Goal: Check status: Check status

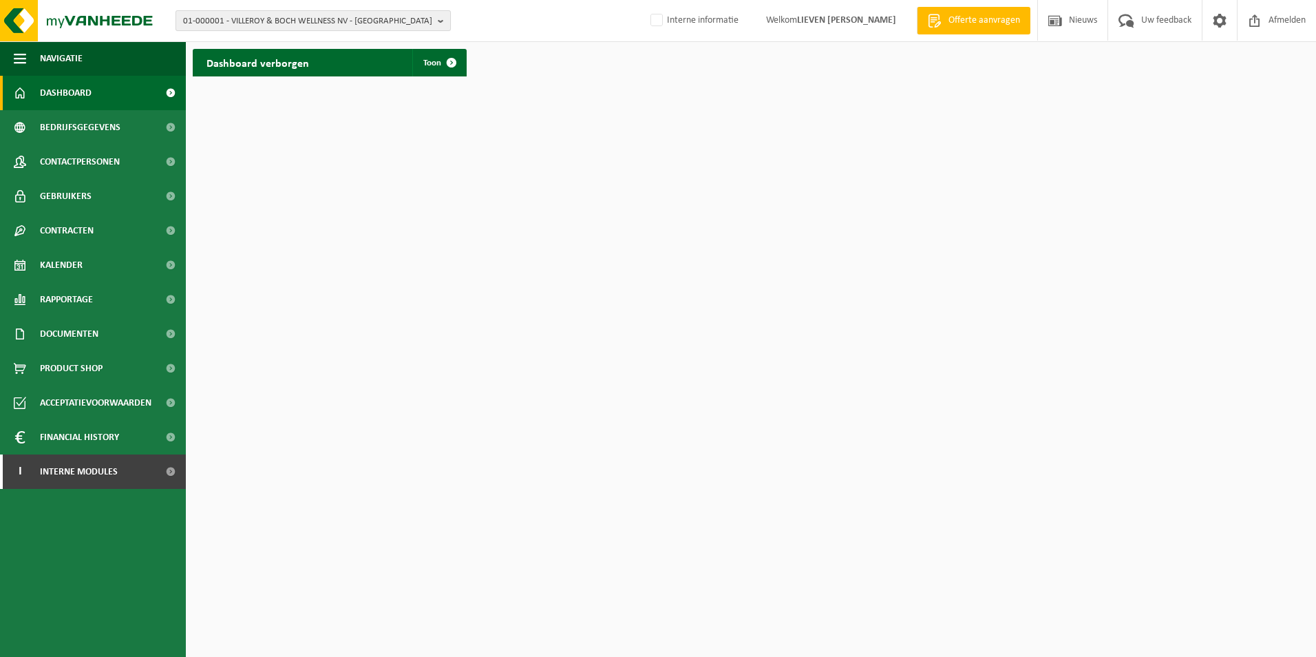
click at [257, 18] on span "01-000001 - VILLEROY & BOCH WELLNESS NV - ROESELARE" at bounding box center [307, 21] width 249 height 21
type input "cardoen"
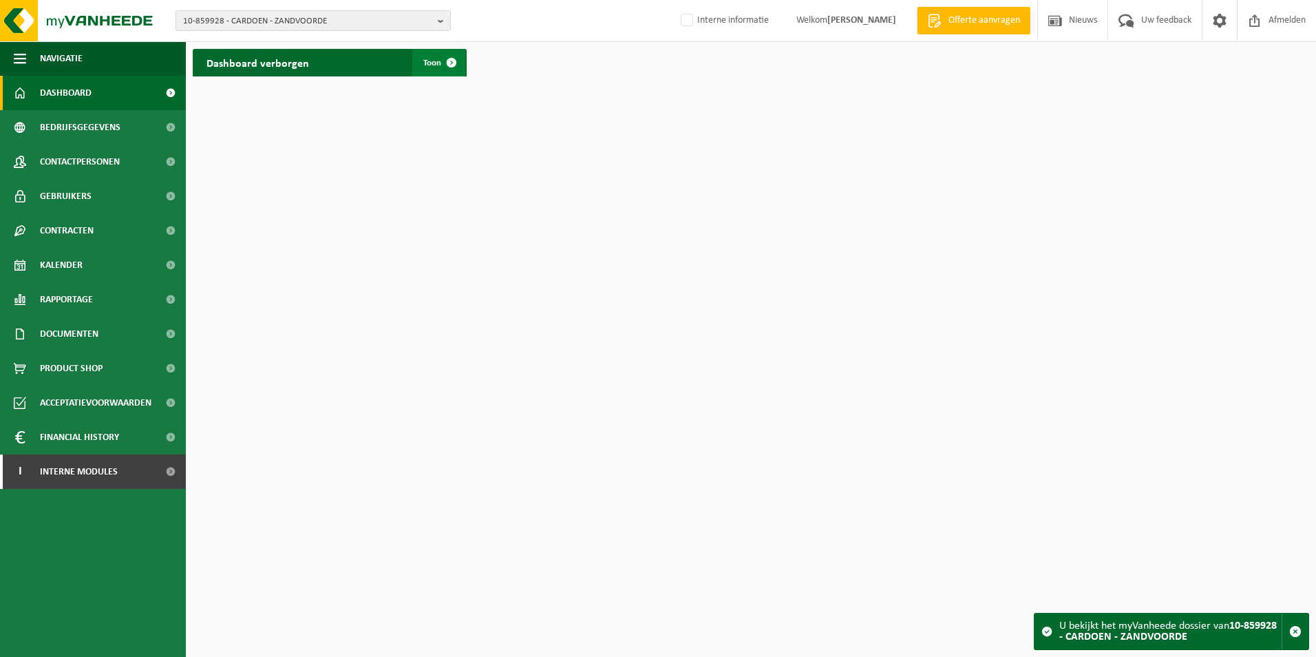
click at [439, 67] on span at bounding box center [452, 63] width 28 height 28
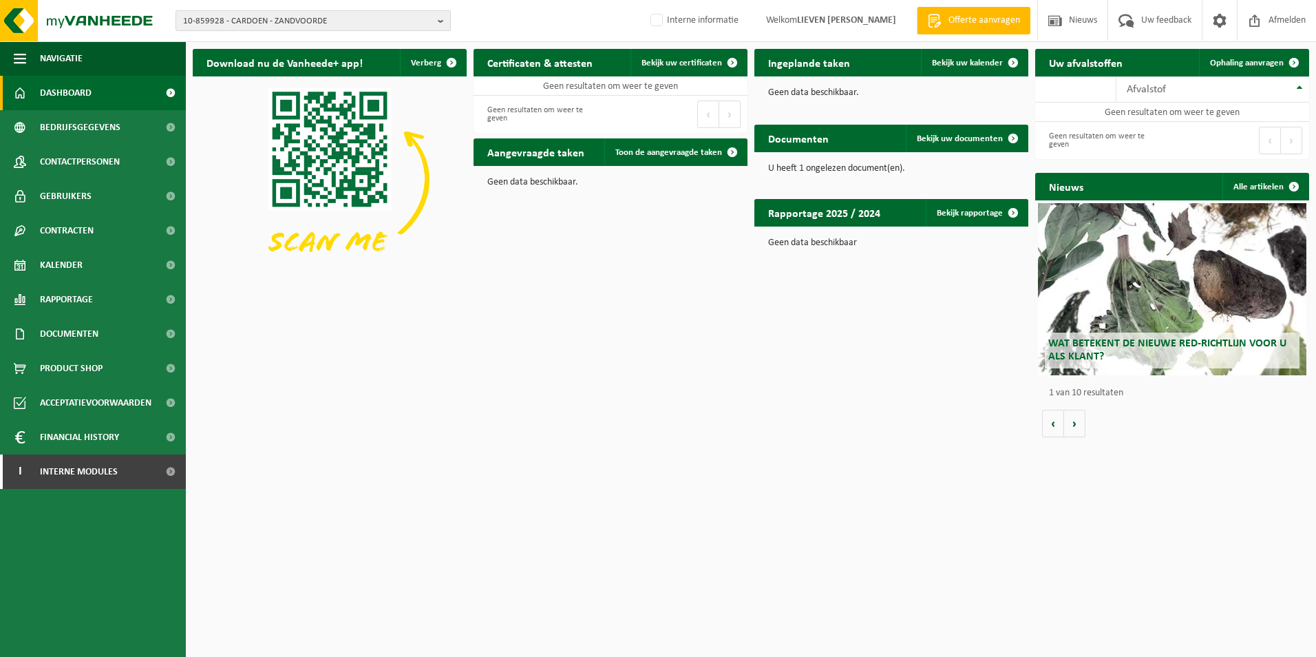
click at [350, 20] on span "10-859928 - CARDOEN - ZANDVOORDE" at bounding box center [307, 21] width 249 height 21
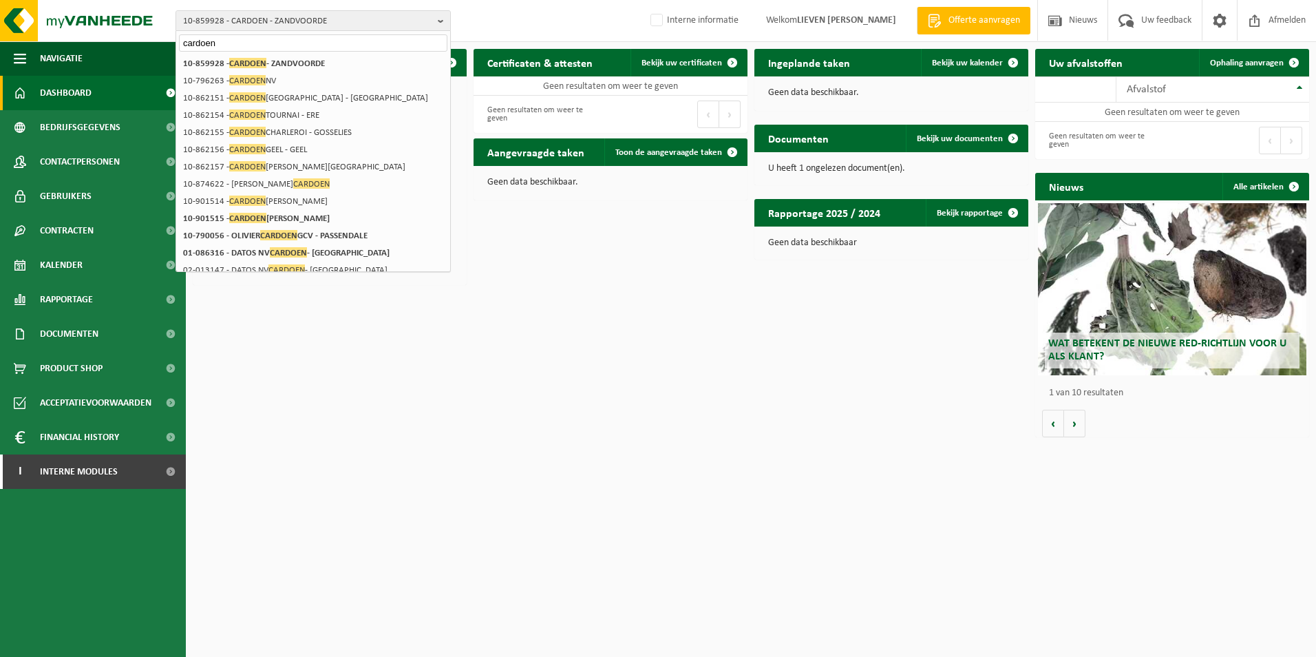
click at [254, 43] on input "cardoen" at bounding box center [313, 42] width 268 height 17
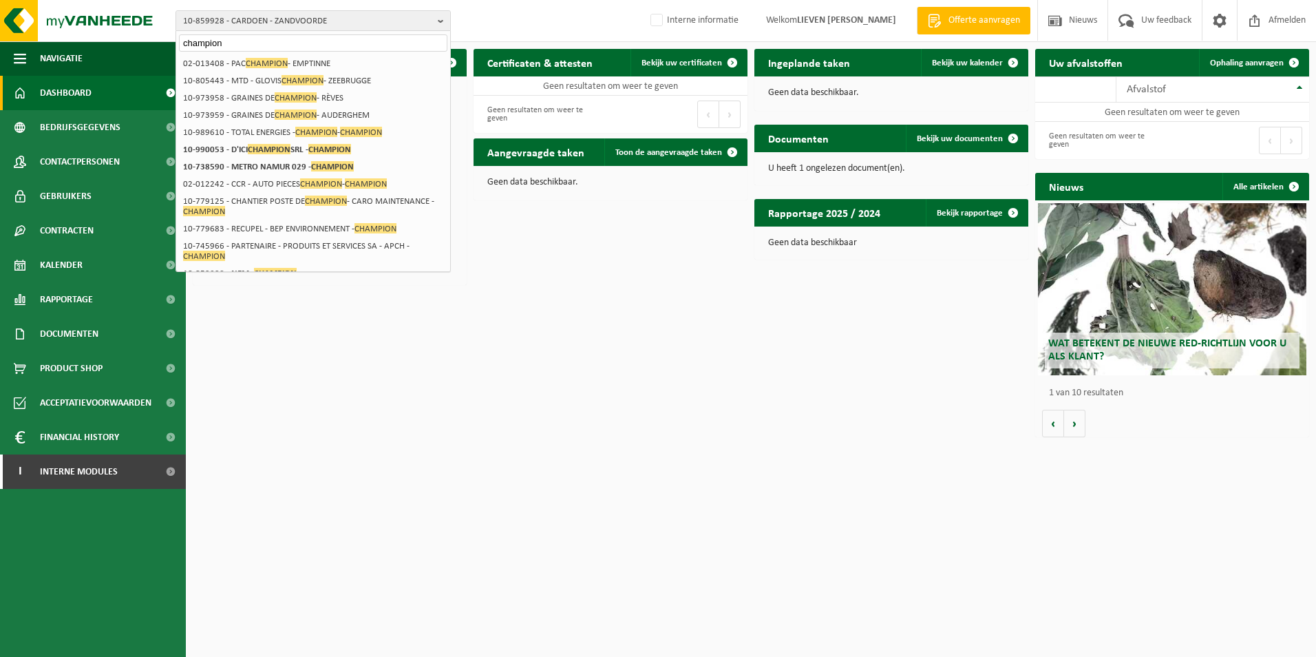
type input "champion"
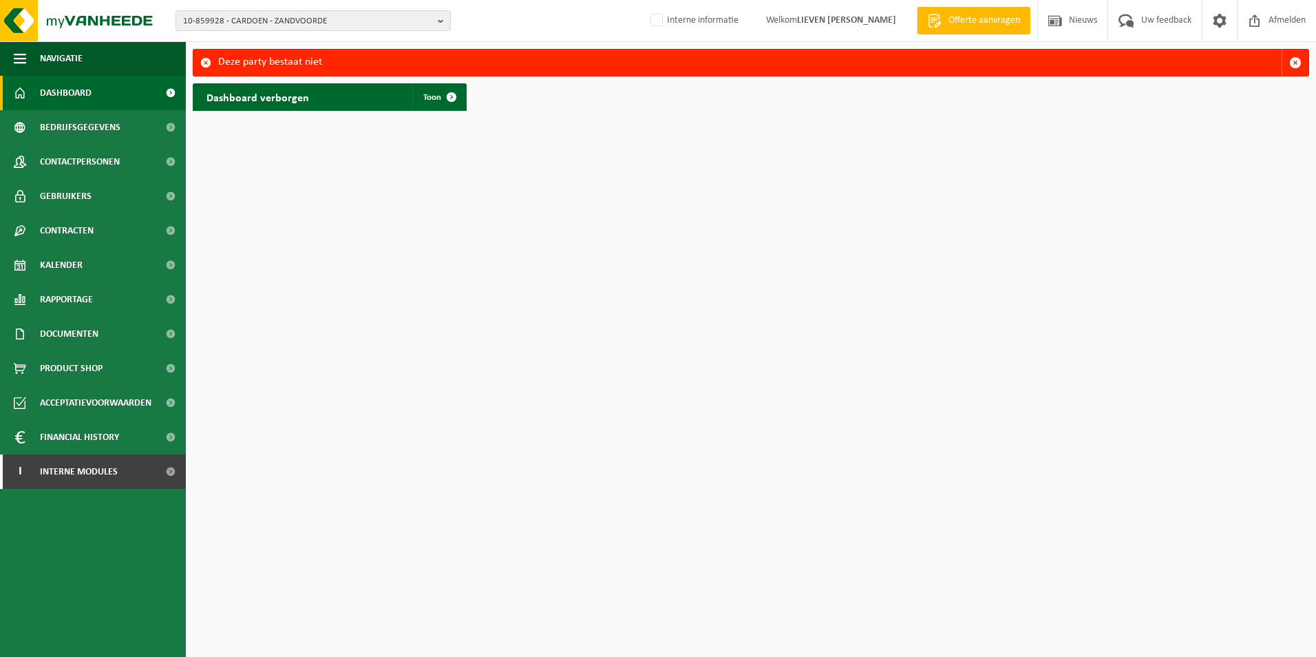
click at [340, 20] on span "10-859928 - CARDOEN - ZANDVOORDE" at bounding box center [307, 21] width 249 height 21
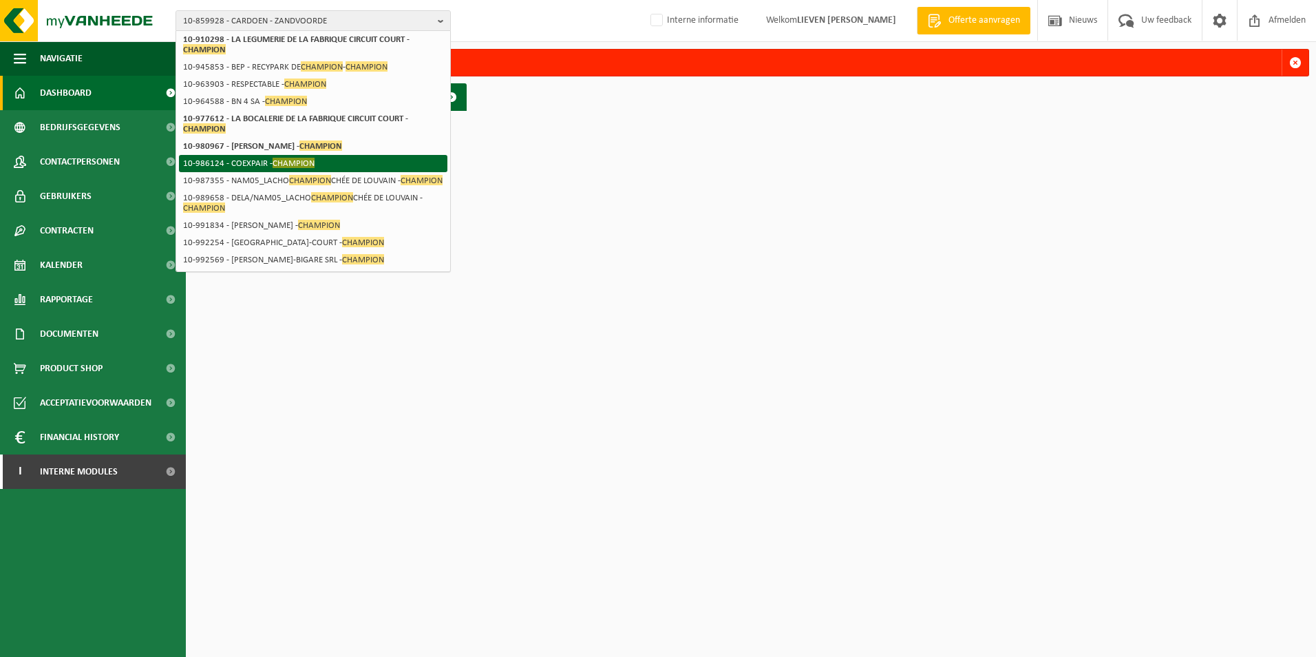
scroll to position [279, 0]
type input "champion"
click at [741, 249] on html "10-859928 - CARDOEN - ZANDVOORDE champion 10-859928 - CARDOEN - ZANDVOORDE 02-0…" at bounding box center [658, 328] width 1316 height 657
